Goal: Information Seeking & Learning: Learn about a topic

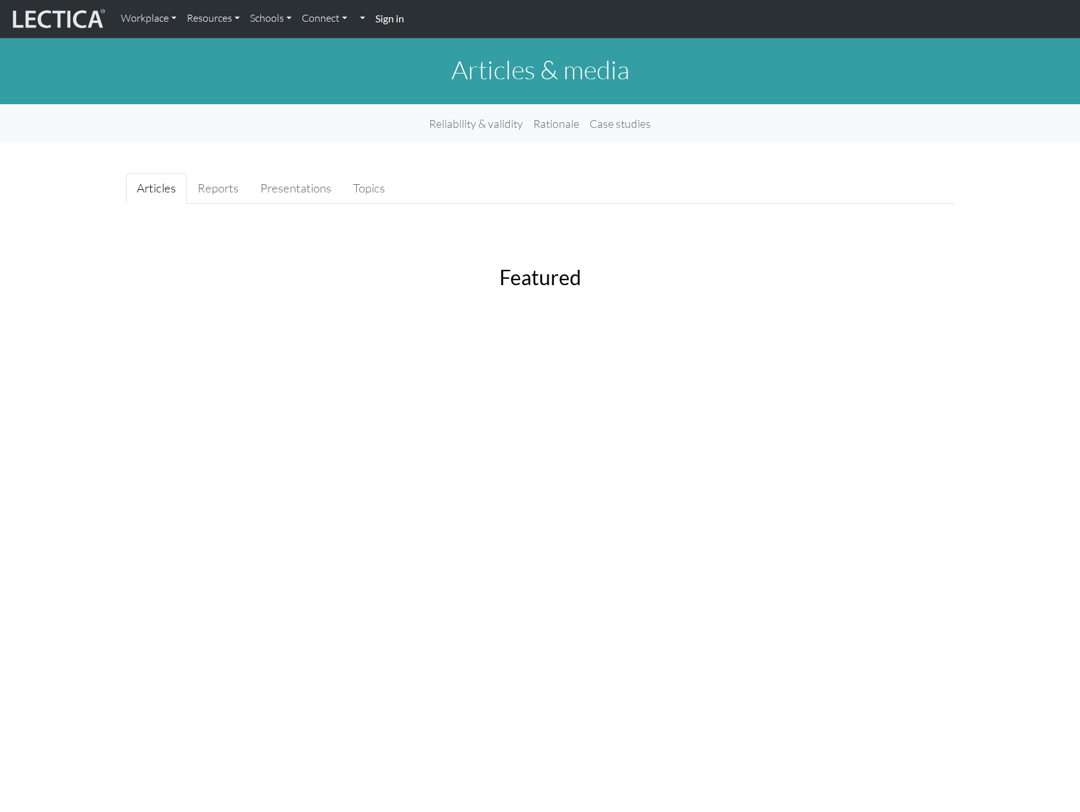
click at [84, 16] on img at bounding box center [58, 19] width 96 height 24
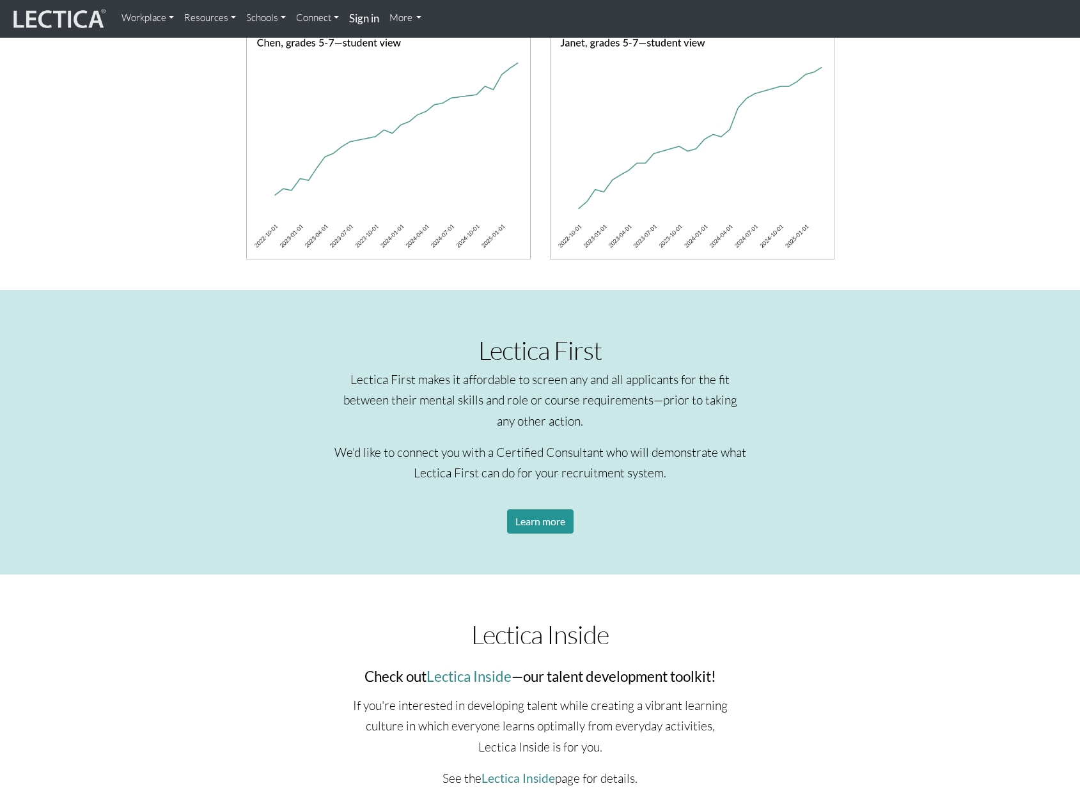
scroll to position [639, 0]
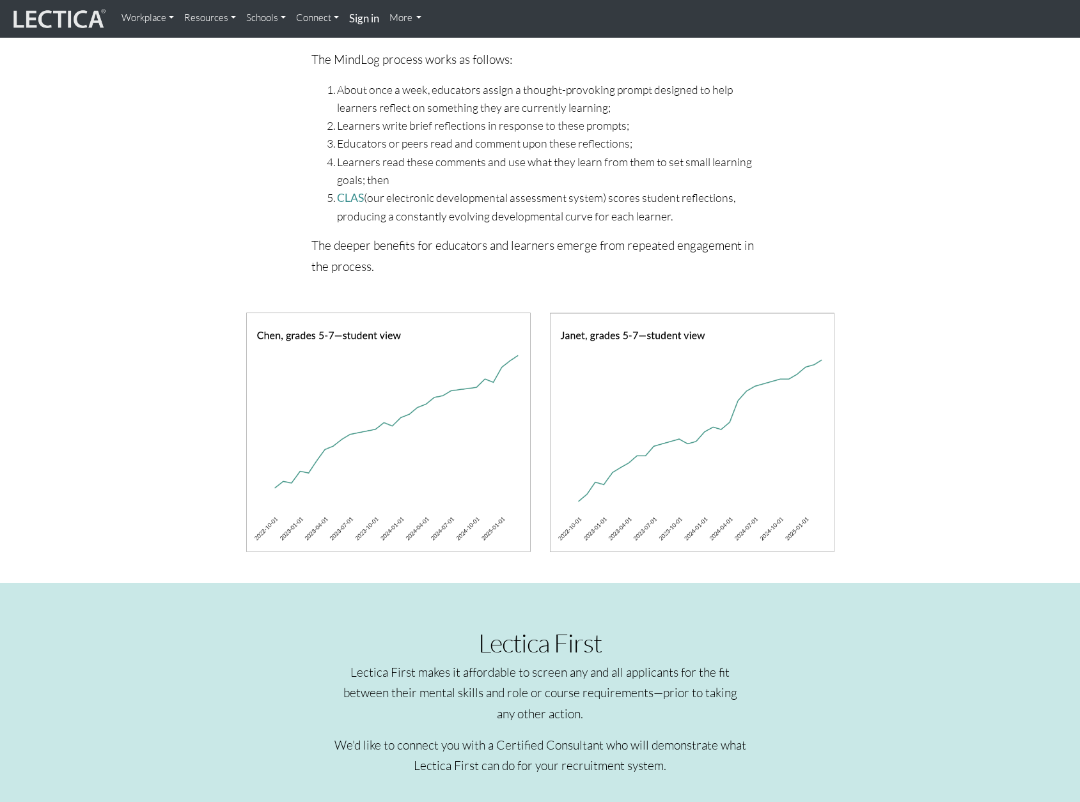
click at [163, 21] on link "Workplace" at bounding box center [147, 18] width 63 height 26
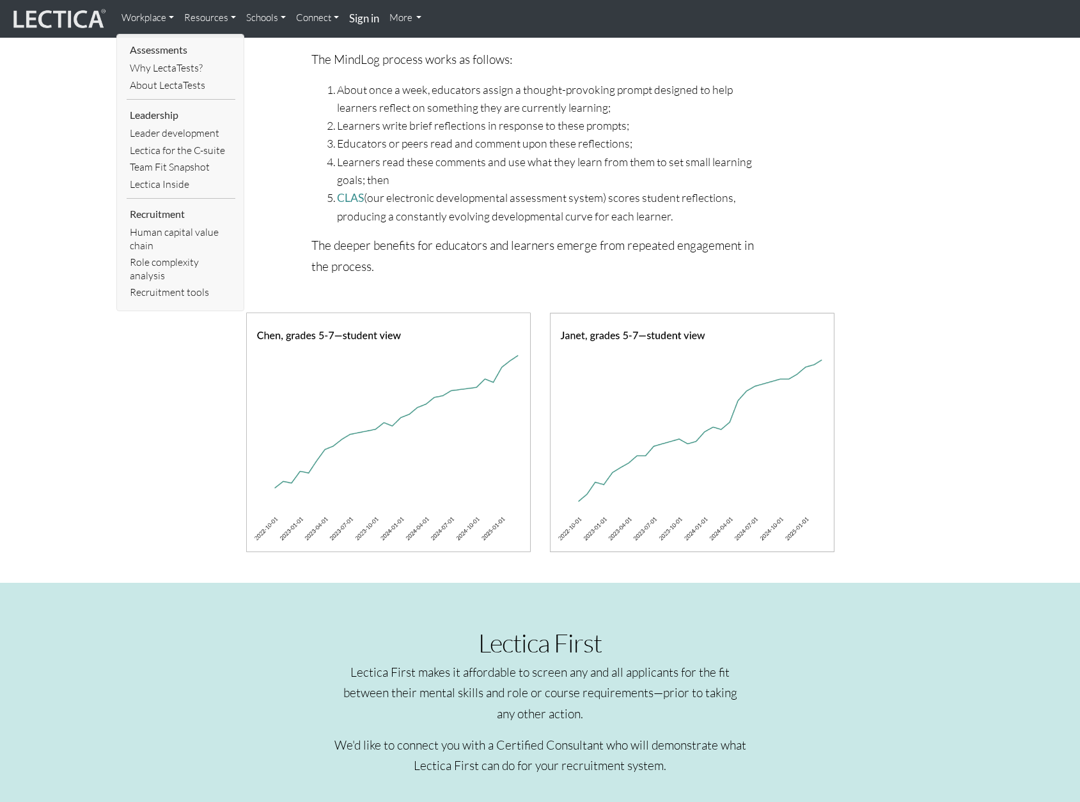
click at [218, 10] on link "Resources" at bounding box center [210, 18] width 62 height 26
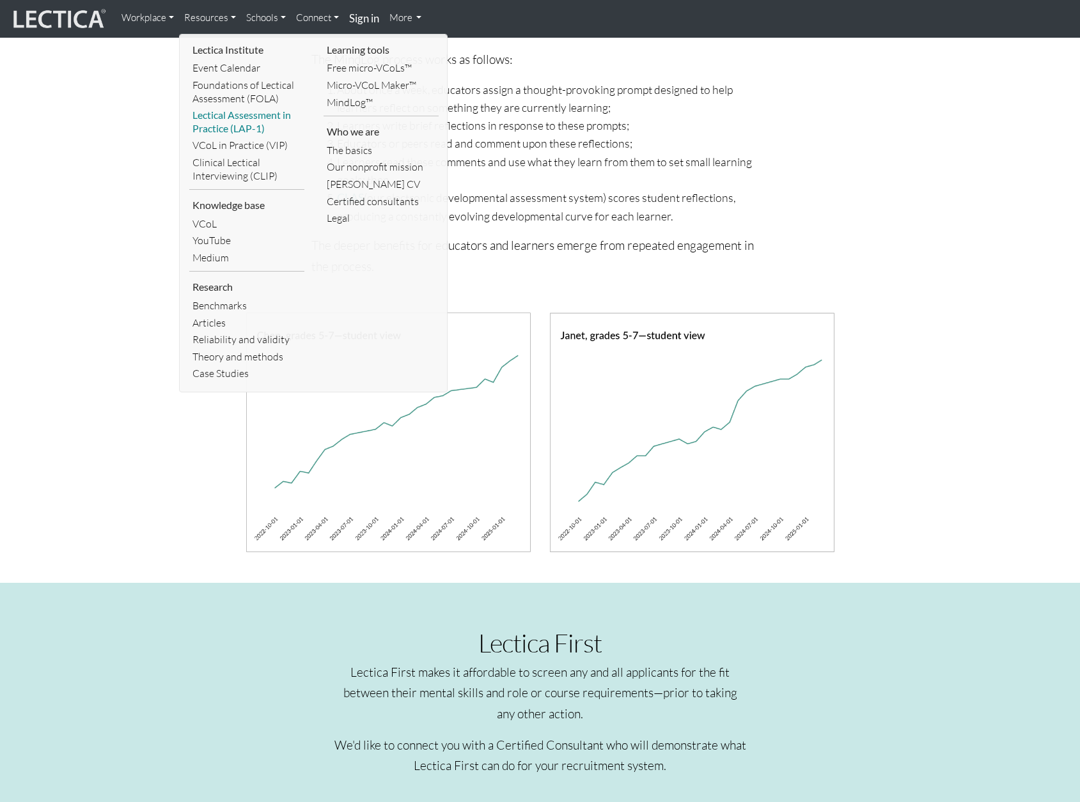
click at [265, 120] on link "Lectical Assessment in Practice (LAP-1)" at bounding box center [246, 122] width 115 height 30
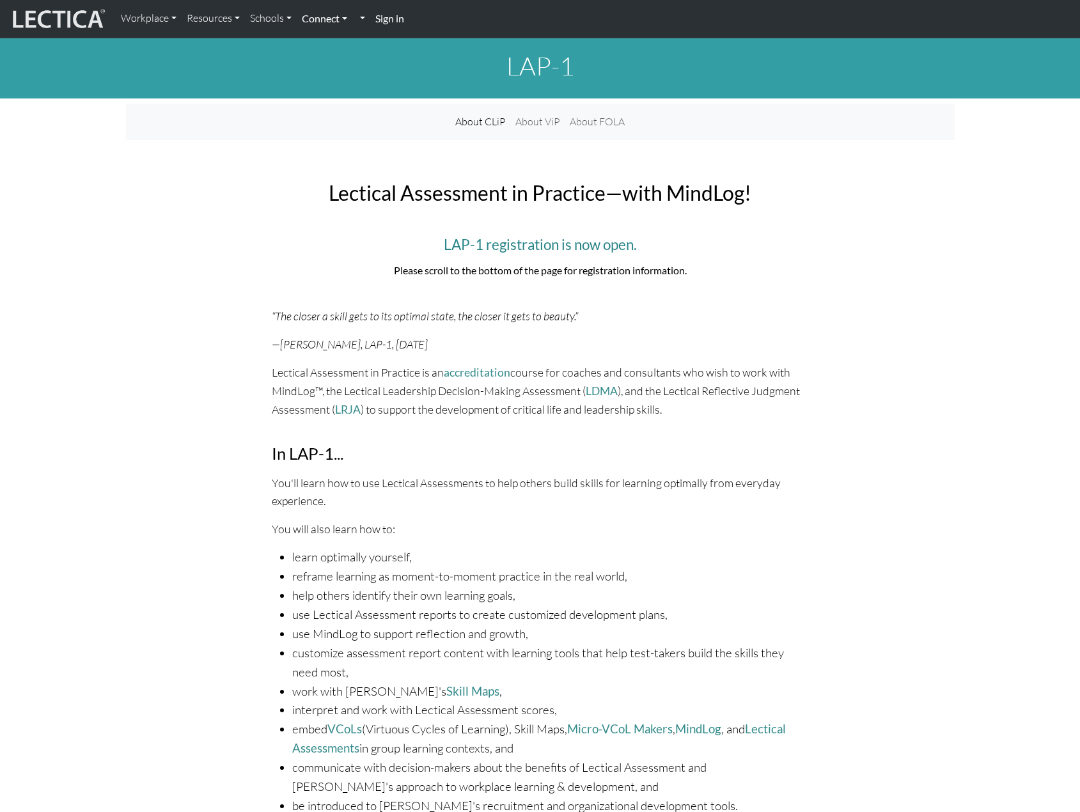
click at [339, 24] on link "Connect" at bounding box center [325, 18] width 56 height 27
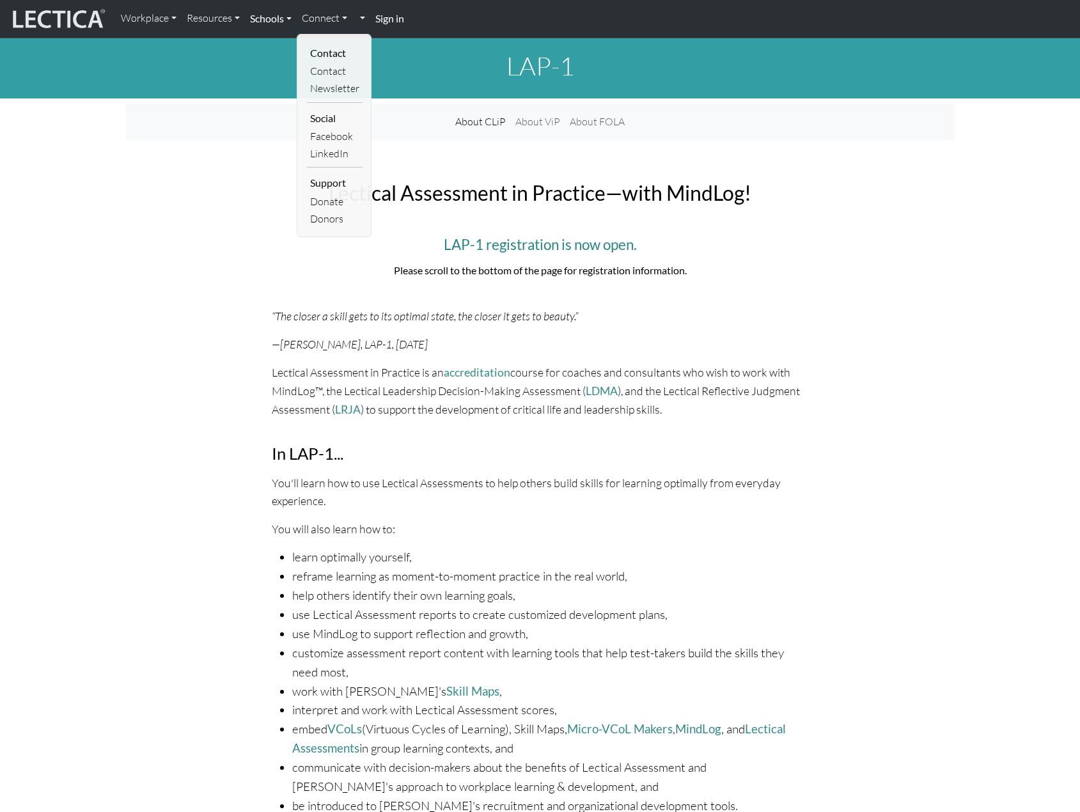
click at [277, 15] on link "Schools" at bounding box center [271, 18] width 52 height 27
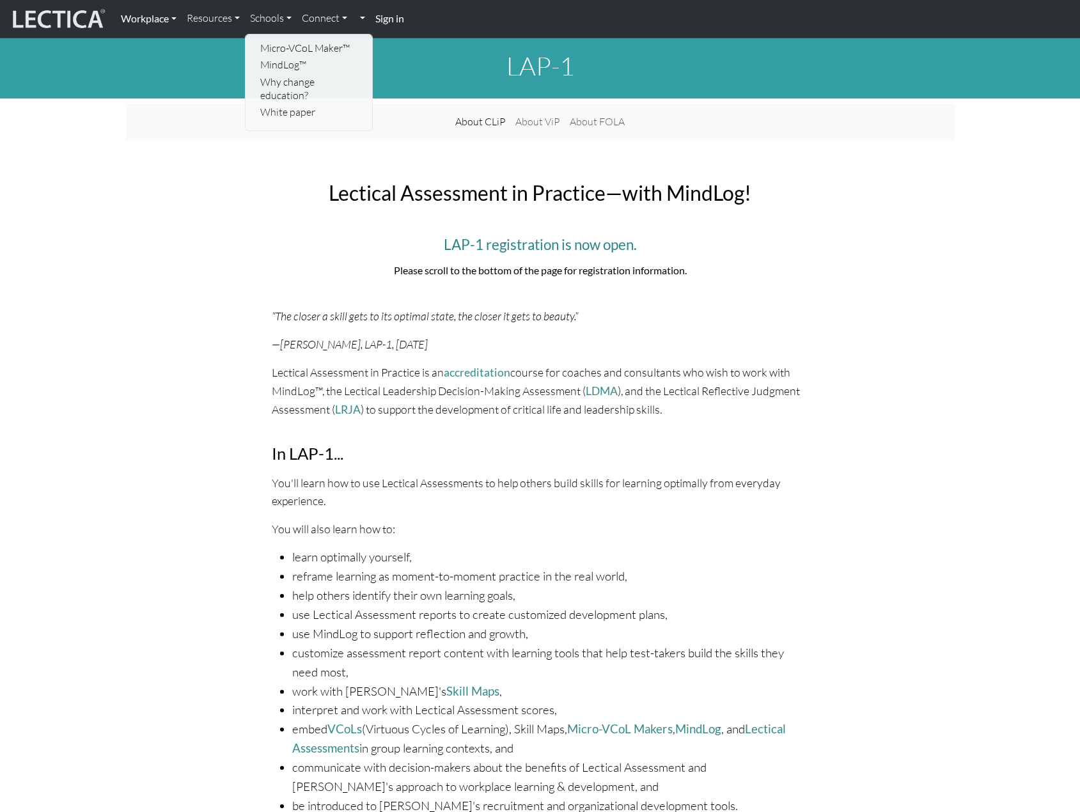
click at [154, 20] on link "Workplace" at bounding box center [149, 18] width 66 height 27
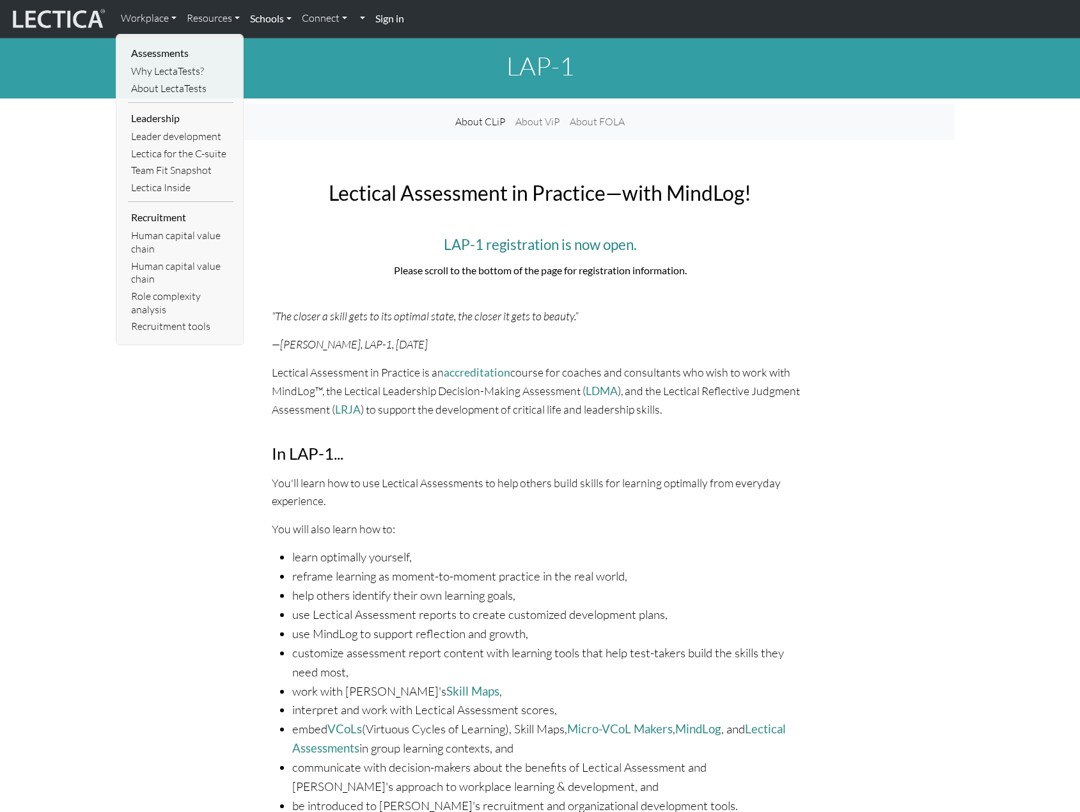
click at [277, 15] on link "Schools" at bounding box center [271, 18] width 52 height 27
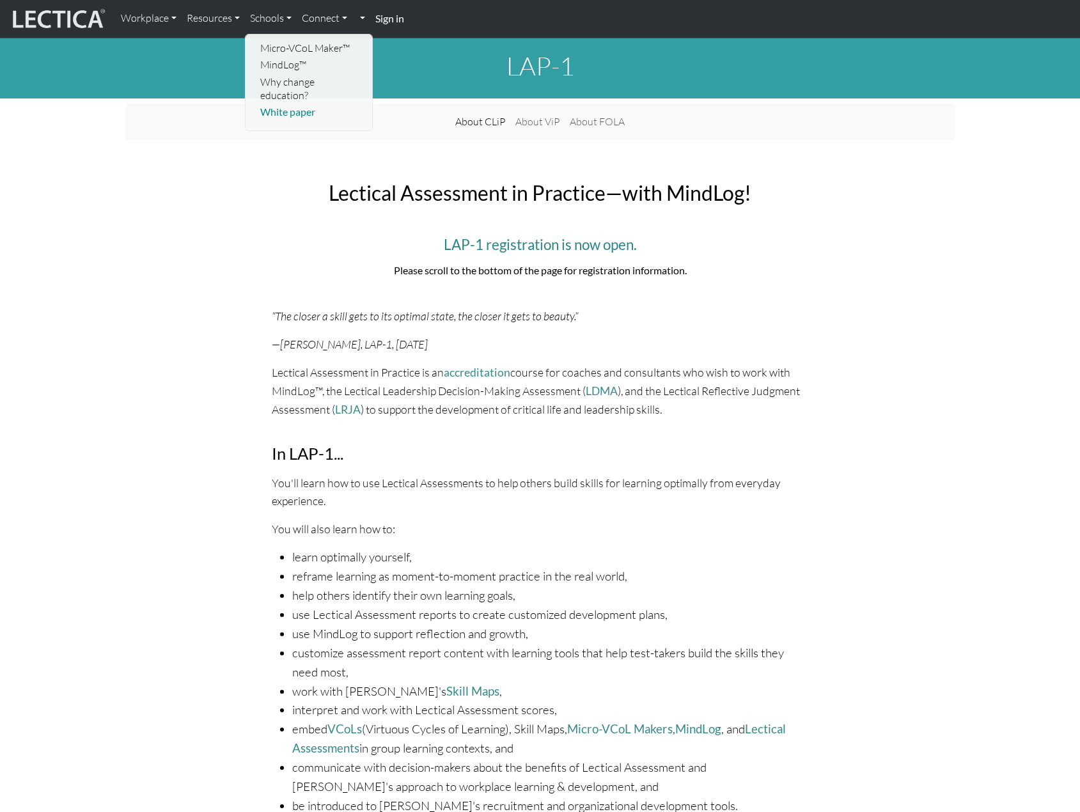
click at [280, 111] on link "White paper" at bounding box center [309, 112] width 105 height 17
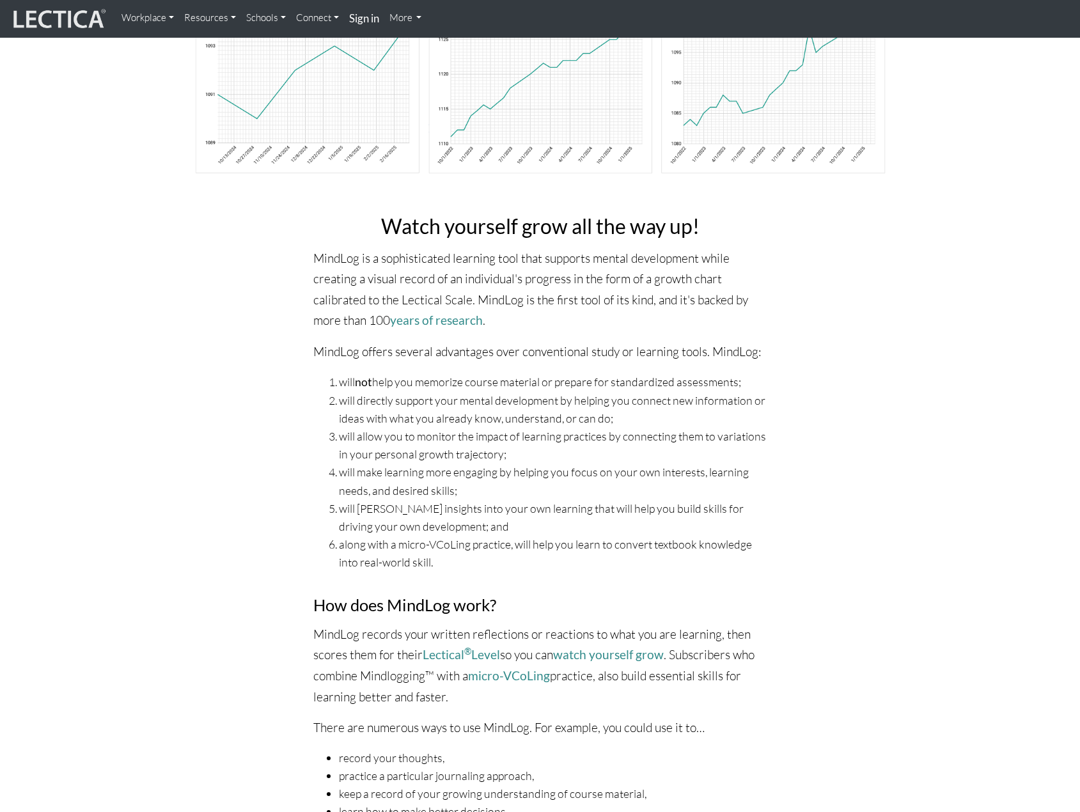
scroll to position [256, 0]
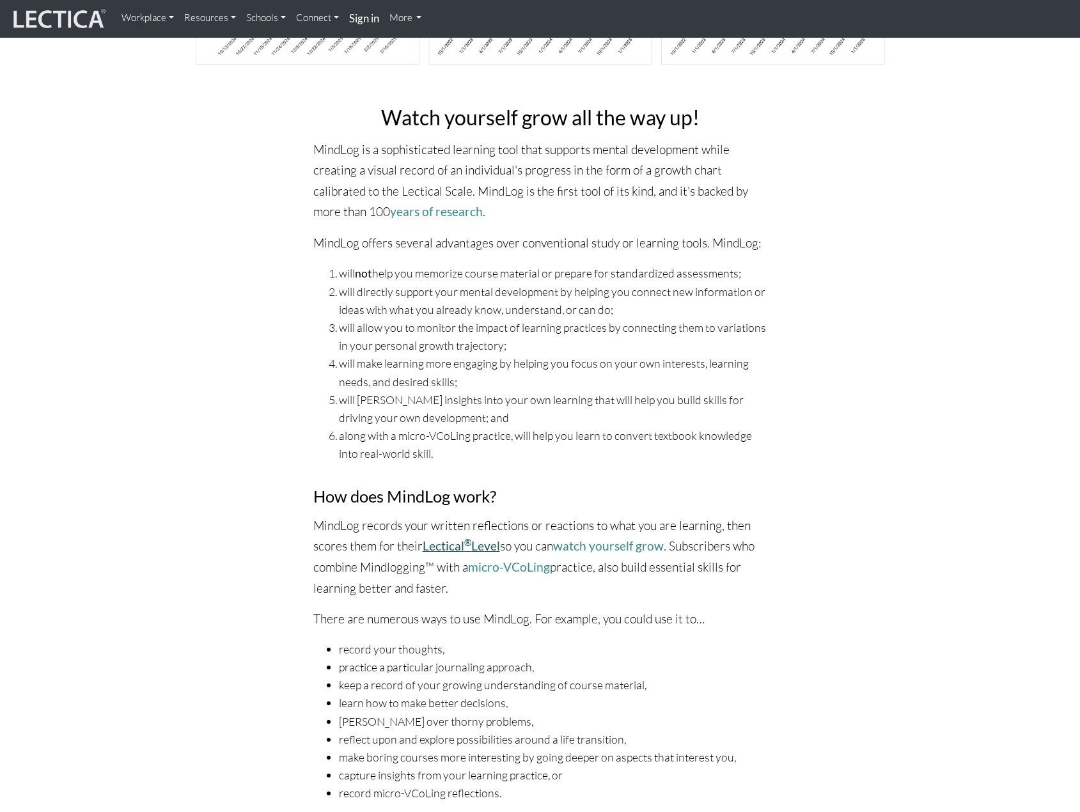
click at [456, 545] on link "Lectical ® Level" at bounding box center [461, 545] width 77 height 15
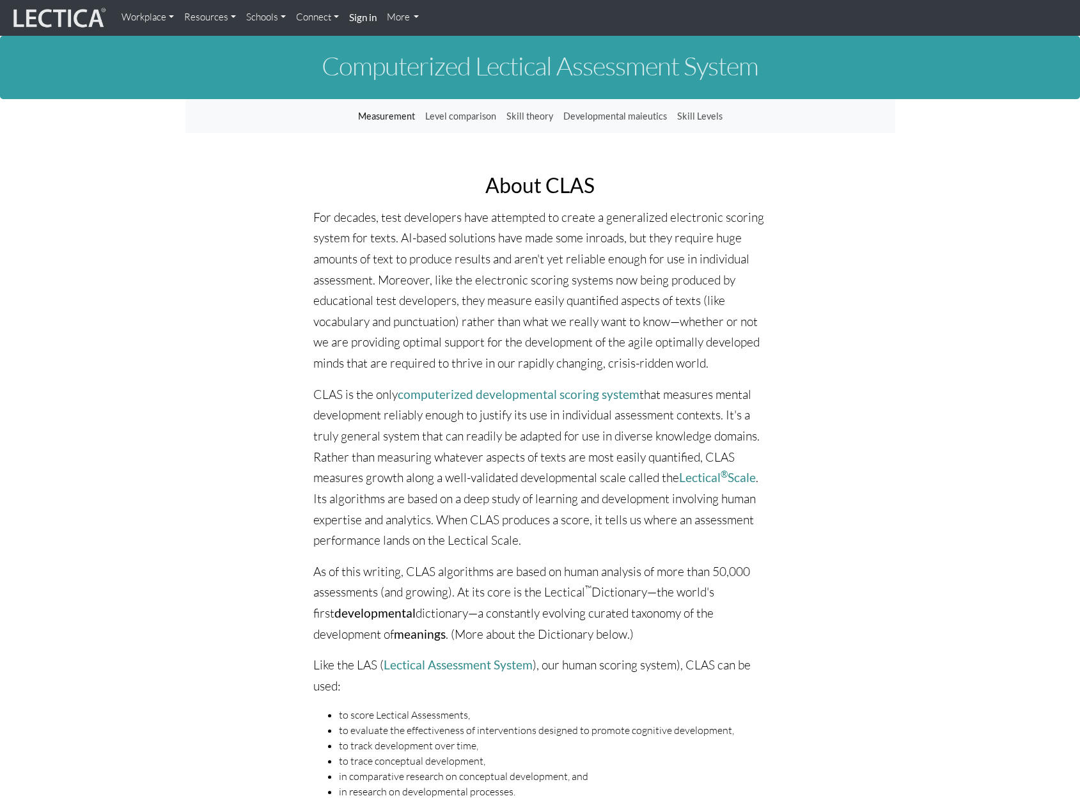
click at [164, 12] on link "Workplace" at bounding box center [147, 17] width 63 height 25
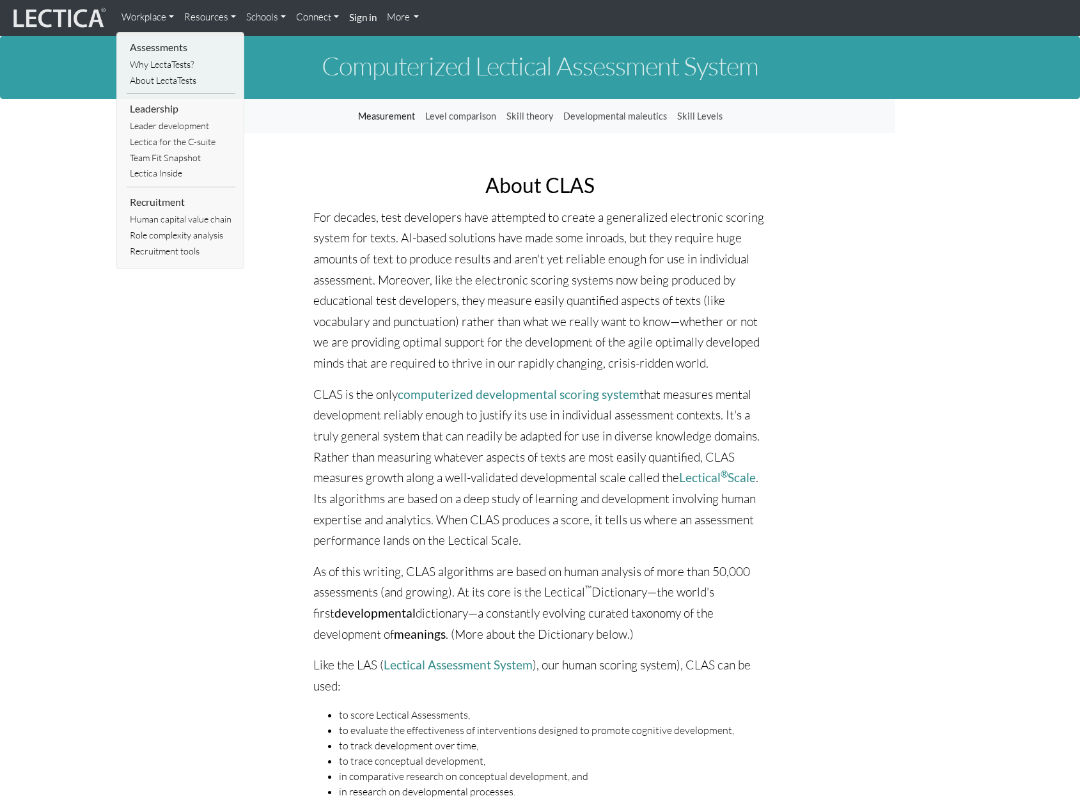
drag, startPoint x: 558, startPoint y: 504, endPoint x: 510, endPoint y: 462, distance: 63.9
click at [558, 504] on p "CLAS is the only computerized developmental scoring system that measures mental…" at bounding box center [540, 467] width 454 height 167
